Goal: Information Seeking & Learning: Learn about a topic

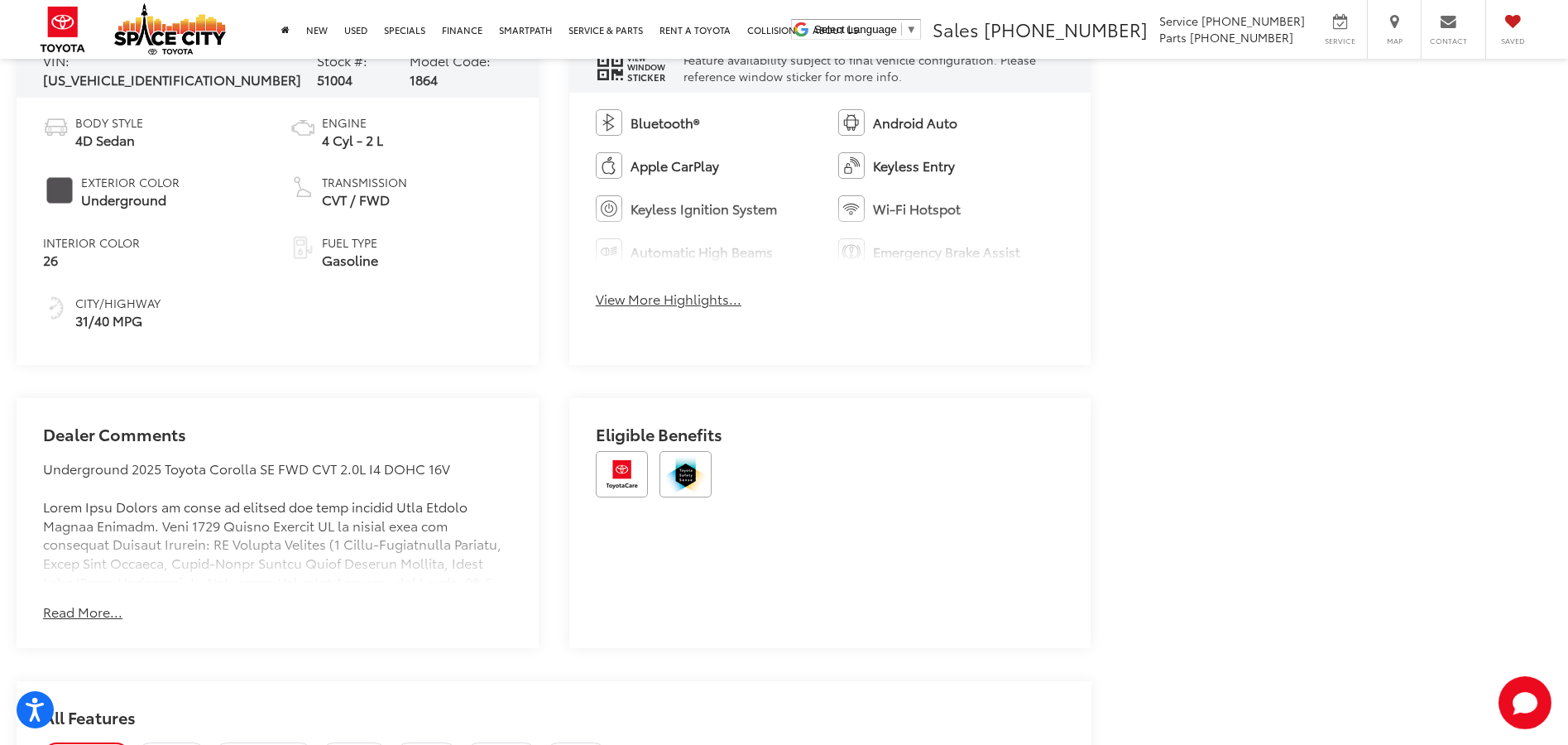
scroll to position [1076, 0]
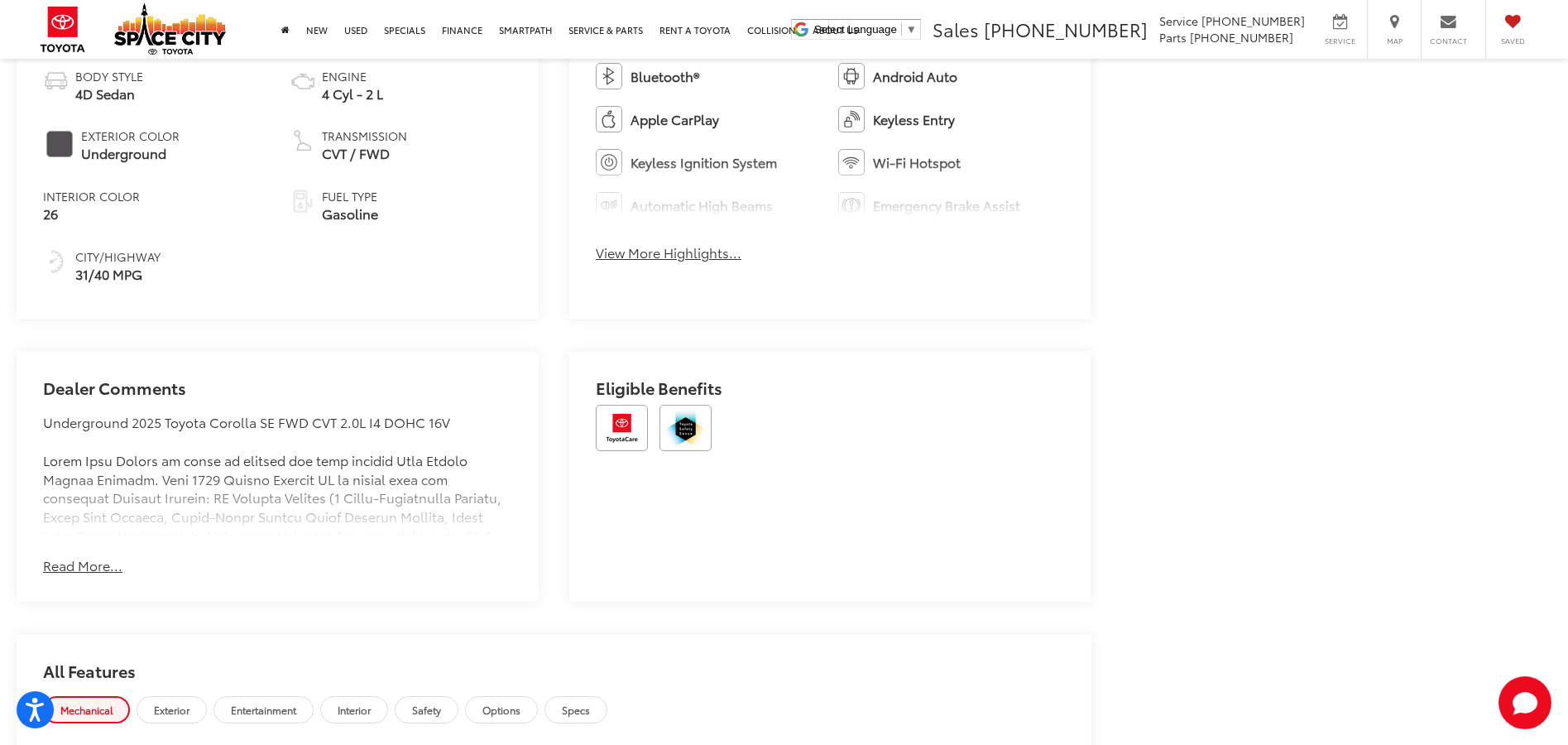
click at [631, 252] on button "View More Highlights..." at bounding box center [668, 252] width 146 height 19
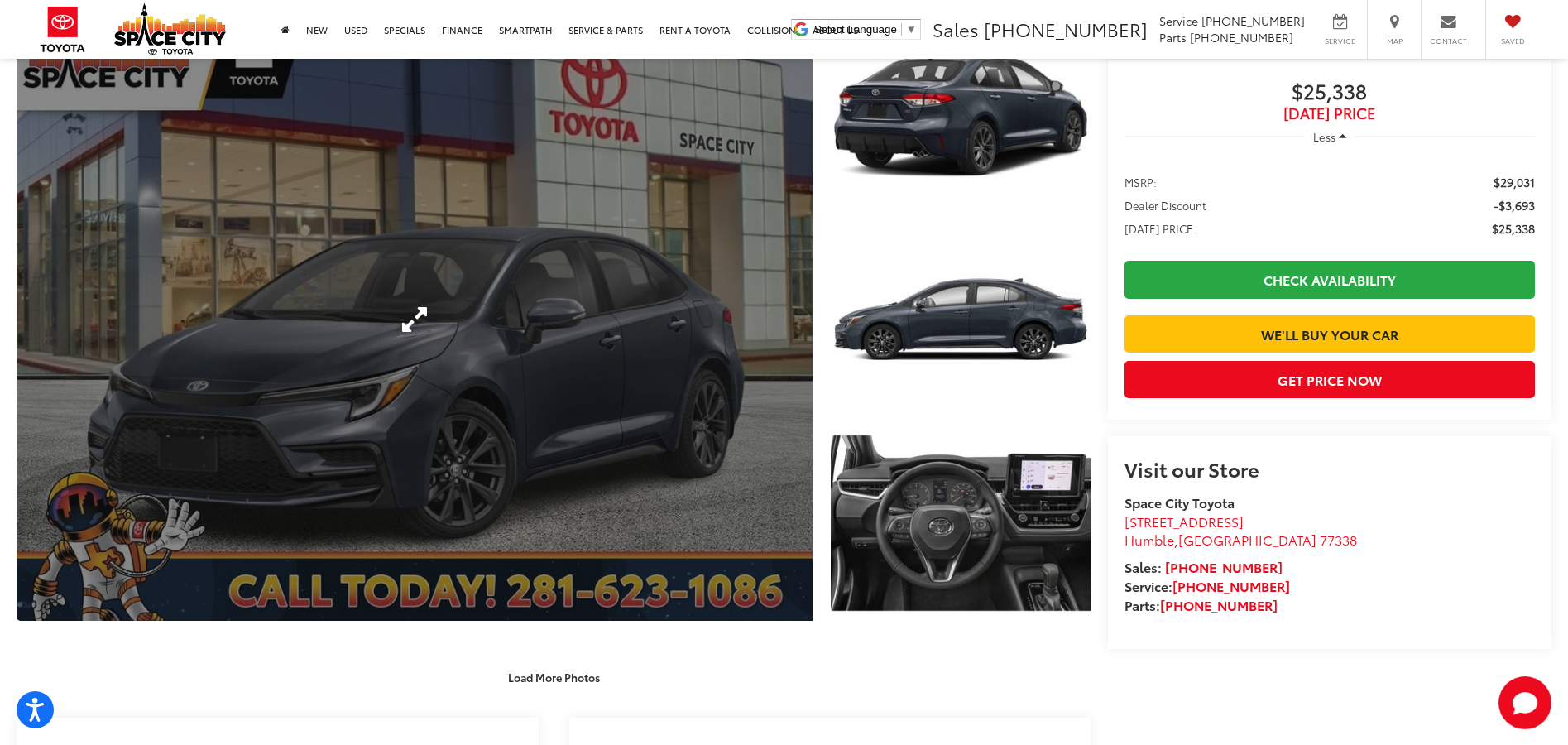
scroll to position [82, 0]
